Goal: Information Seeking & Learning: Learn about a topic

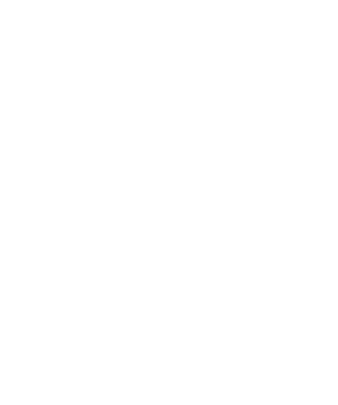
scroll to position [368, 0]
click at [56, 376] on span "Die Welt des Apfels im Obstbaumuseum in [GEOGRAPHIC_DATA]" at bounding box center [145, 380] width 254 height 8
click at [299, 78] on p "Ein eigenes Museum für Kinder im Museum? Ja, das gibt’s und zwar im Obstbaumuse…" at bounding box center [169, 94] width 302 height 49
click at [280, 68] on div "Ein eigenes Museum für Kinder im Museum? Ja, das gibt’s und zwar im Obstbaumuse…" at bounding box center [169, 95] width 302 height 54
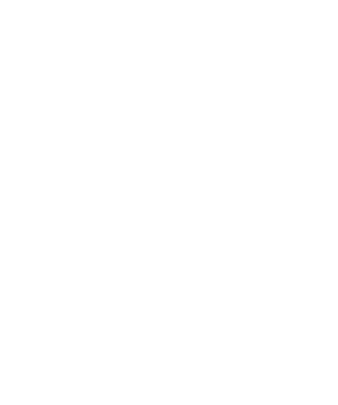
click at [283, 72] on strong "Obstbaumuseum in [GEOGRAPHIC_DATA]" at bounding box center [150, 80] width 265 height 17
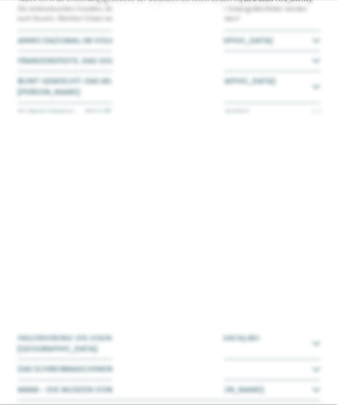
scroll to position [494, 0]
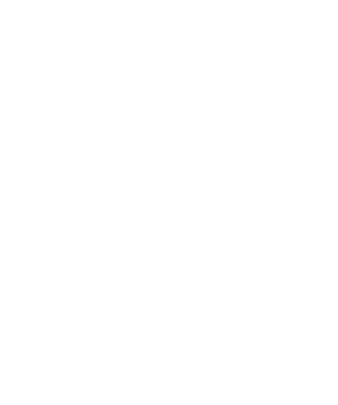
click at [311, 112] on icon at bounding box center [320, 119] width 19 height 15
click at [30, 122] on span "Das Planetarium im Sternendorf Gummer" at bounding box center [106, 126] width 177 height 8
click at [39, 101] on span "Das Planetarium im Sternendorf Gummer" at bounding box center [106, 105] width 177 height 8
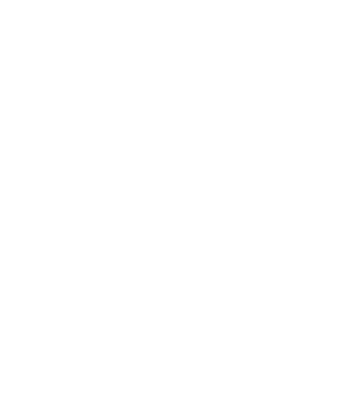
click at [28, 101] on span "Das Planetarium im Sternendorf Gummer" at bounding box center [106, 105] width 177 height 8
click at [33, 56] on span "Goldgräberstimmung im [GEOGRAPHIC_DATA]" at bounding box center [112, 60] width 188 height 8
click at [36, 91] on div "Franzensfeste, das gigantische Labyrinth" at bounding box center [169, 101] width 302 height 20
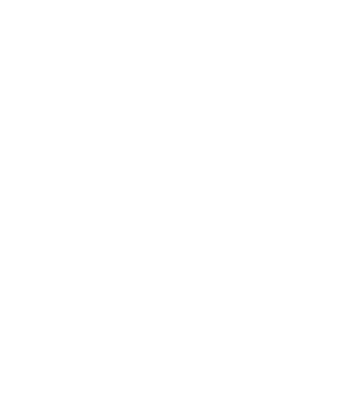
click at [34, 83] on span "Goldgräberstimmung im [GEOGRAPHIC_DATA]" at bounding box center [112, 87] width 188 height 8
click at [65, 345] on div "Von der Talsohle auf den Gipfel: das [GEOGRAPHIC_DATA]" at bounding box center [169, 355] width 302 height 20
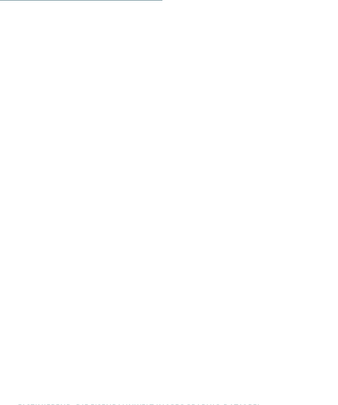
scroll to position [585, 0]
